Goal: Task Accomplishment & Management: Use online tool/utility

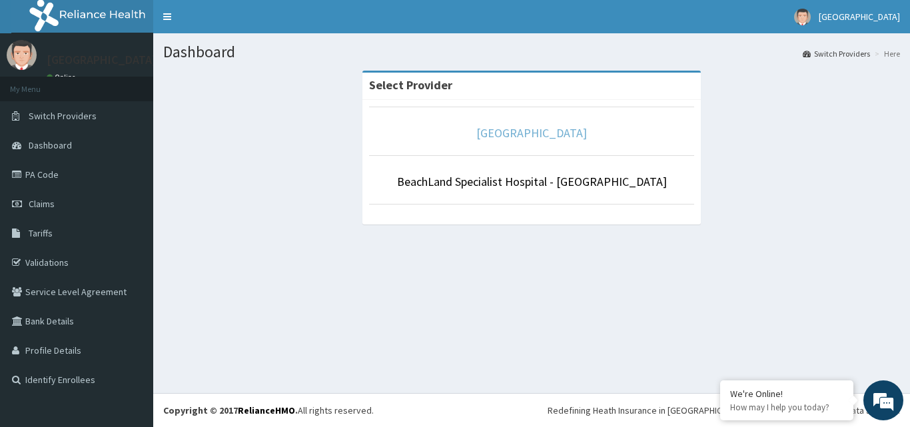
click at [528, 133] on link "[GEOGRAPHIC_DATA]" at bounding box center [531, 132] width 111 height 15
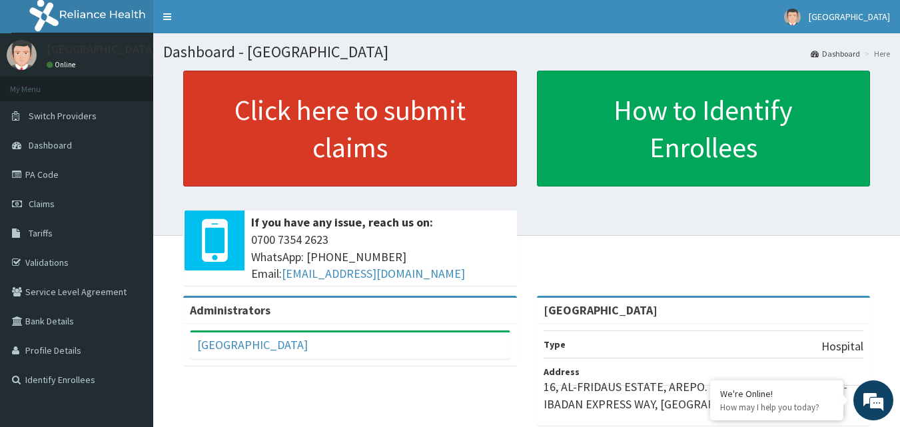
click at [374, 134] on link "Click here to submit claims" at bounding box center [350, 129] width 334 height 116
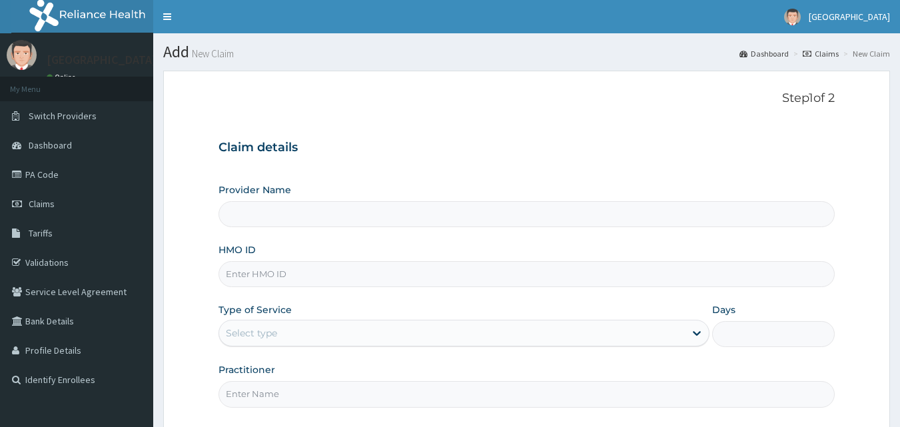
type input "[GEOGRAPHIC_DATA]"
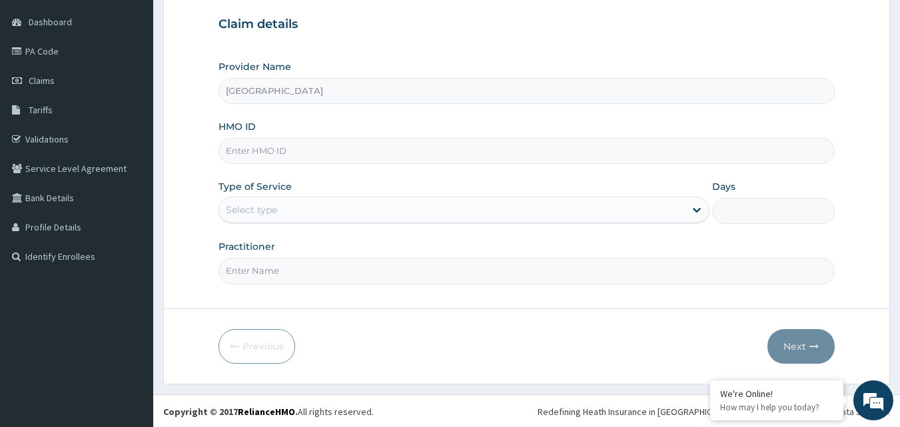
scroll to position [125, 0]
click at [366, 156] on input "HMO ID" at bounding box center [526, 150] width 617 height 26
paste input "KFO/10037/A"
type input "KFO/10037/A"
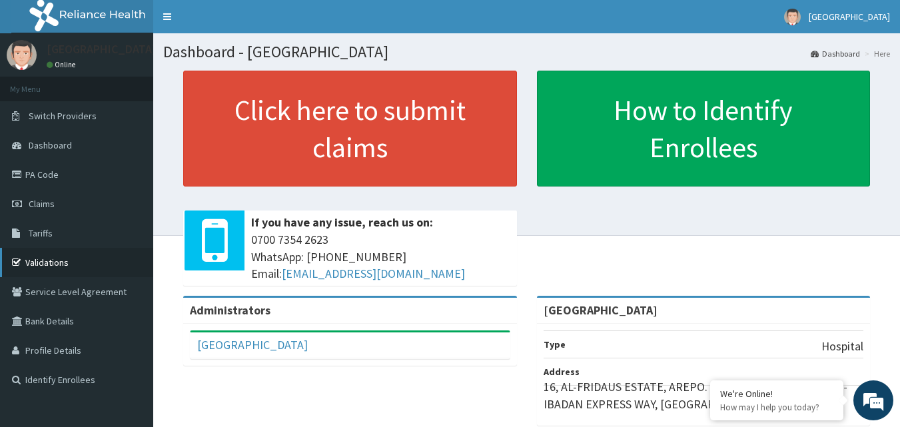
click at [72, 254] on link "Validations" at bounding box center [76, 262] width 153 height 29
